Goal: Task Accomplishment & Management: Complete application form

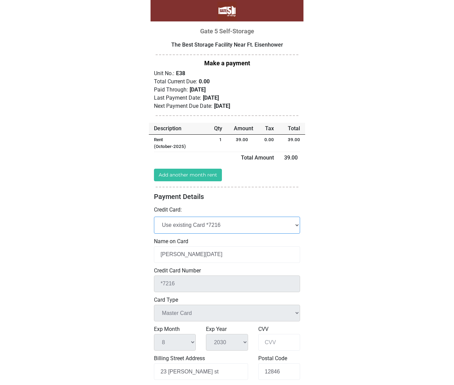
select select "add_new"
select select
checkbox input "false"
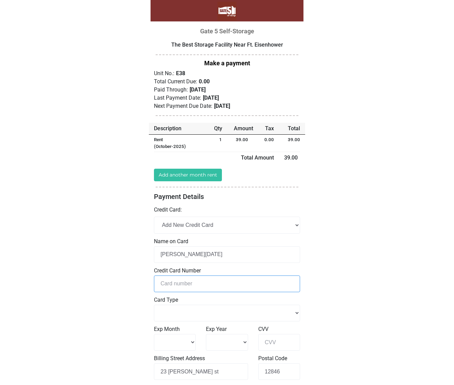
click at [219, 281] on input "tel" at bounding box center [227, 283] width 146 height 17
click at [364, 241] on div "Loading... Gate 5 Self-Storage The Best Storage Facility Near Ft. Eisenhower Un…" at bounding box center [227, 252] width 454 height 504
drag, startPoint x: 153, startPoint y: 89, endPoint x: 226, endPoint y: 89, distance: 73.1
click at [226, 89] on div "The Best Storage Facility Near Ft. Eisenhower Make a payment Unit No.: E38 Qty" at bounding box center [227, 260] width 153 height 439
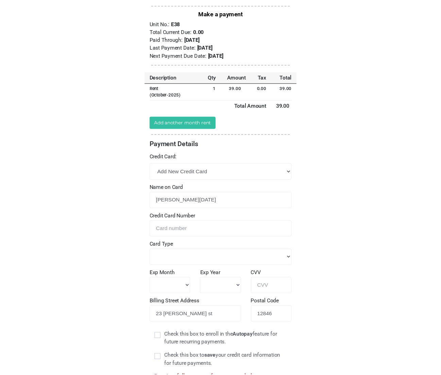
scroll to position [119, 0]
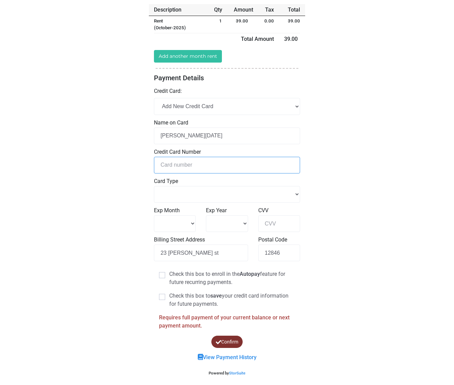
click at [190, 163] on input "tel" at bounding box center [227, 165] width 146 height 17
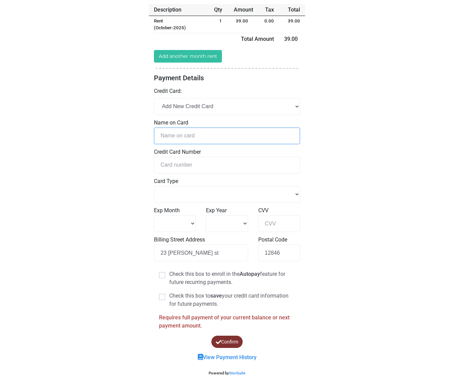
type input "[PERSON_NAME] [PERSON_NAME]"
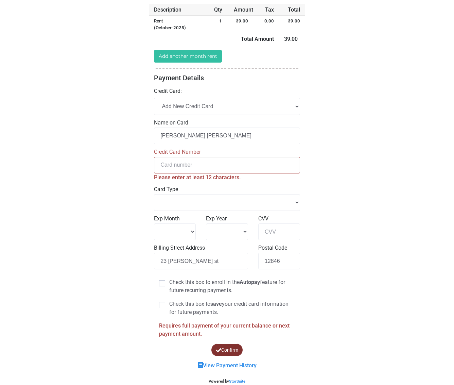
select select
type input "[CREDIT_CARD_NUMBER]"
select select "Master Card"
type input "974"
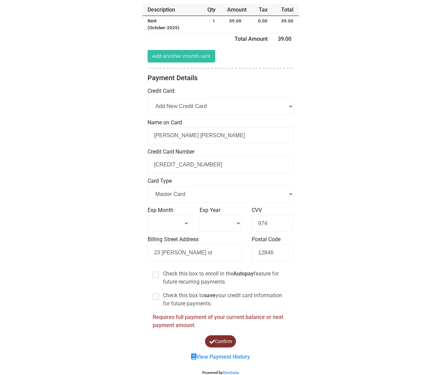
click at [343, 122] on div "Loading... Gate 5 Self-Storage The Best Storage Facility Near Ft. Eisenhower Un…" at bounding box center [220, 133] width 441 height 504
